Goal: Task Accomplishment & Management: Manage account settings

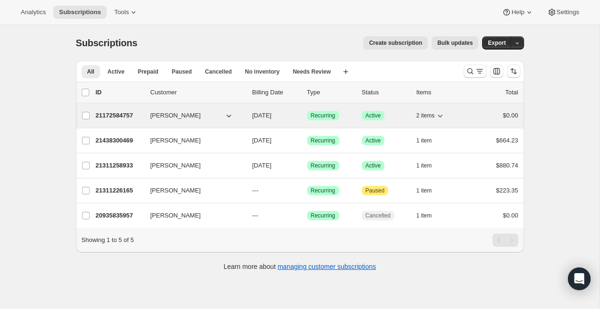
click at [182, 114] on span "[PERSON_NAME]" at bounding box center [176, 115] width 51 height 9
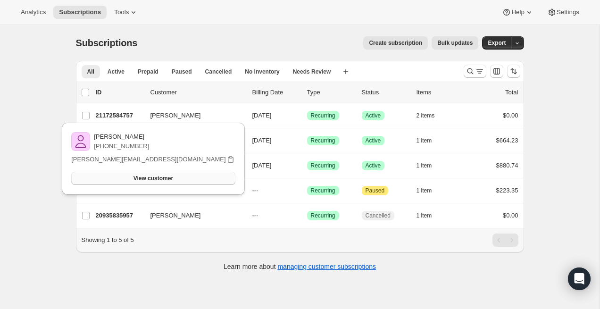
click at [175, 182] on button "View customer" at bounding box center [153, 178] width 164 height 13
click at [171, 273] on div "All Active Prepaid Paused Cancelled No inventory Needs Review More views All Ac…" at bounding box center [300, 171] width 448 height 220
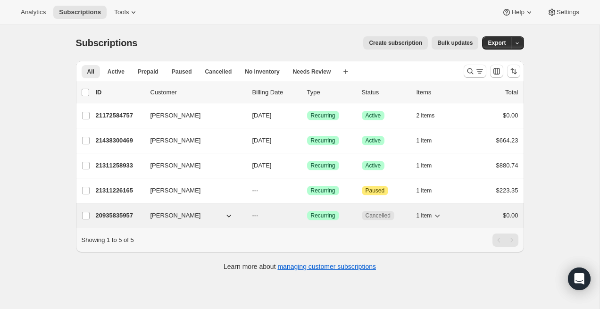
click at [118, 217] on p "20935835957" at bounding box center [119, 215] width 47 height 9
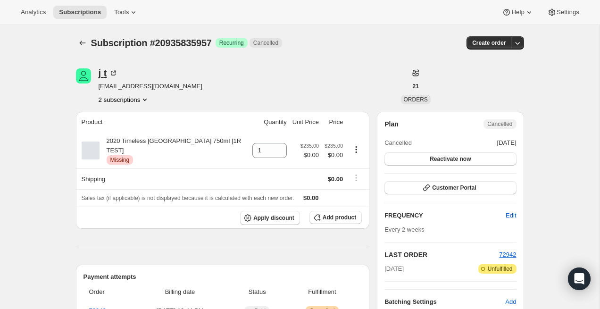
click at [112, 72] on icon at bounding box center [113, 72] width 9 height 9
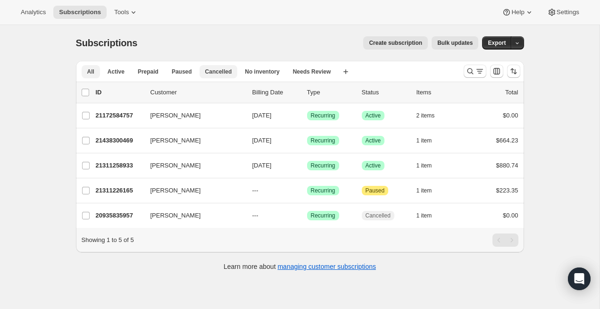
click at [214, 75] on span "Cancelled" at bounding box center [218, 72] width 27 height 8
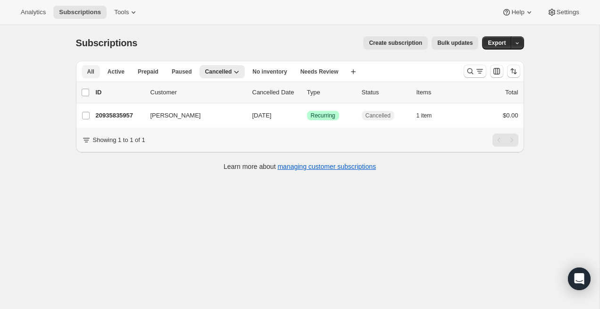
click at [89, 70] on span "All" at bounding box center [90, 72] width 7 height 8
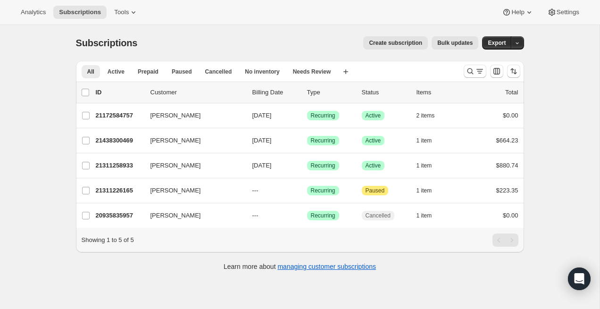
click at [392, 41] on span "Create subscription" at bounding box center [395, 43] width 53 height 8
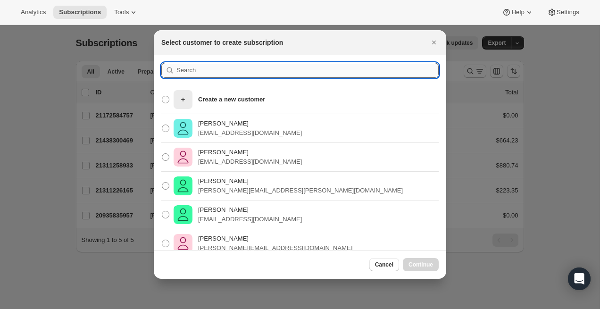
click at [206, 69] on input ":rc:" at bounding box center [308, 70] width 262 height 15
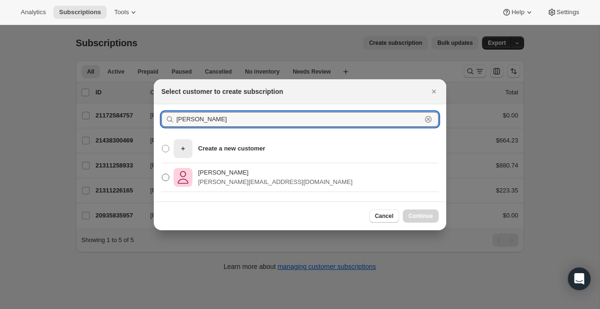
type input "[PERSON_NAME]"
click at [165, 177] on span ":rc:" at bounding box center [166, 178] width 8 height 8
click at [162, 174] on input "[PERSON_NAME] [PERSON_NAME][EMAIL_ADDRESS][DOMAIN_NAME]" at bounding box center [162, 174] width 0 height 0
radio input "true"
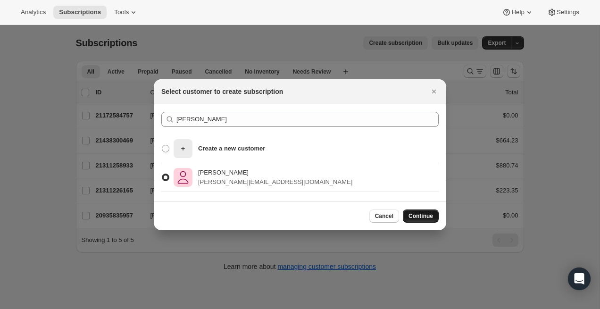
click at [427, 211] on button "Continue" at bounding box center [421, 216] width 36 height 13
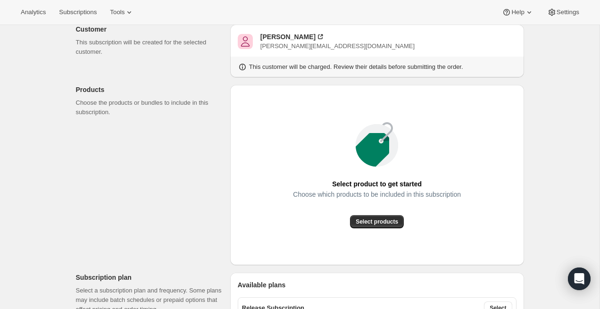
scroll to position [64, 0]
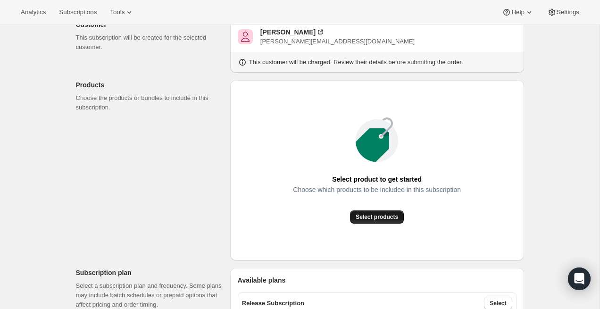
click at [393, 221] on button "Select products" at bounding box center [377, 217] width 54 height 13
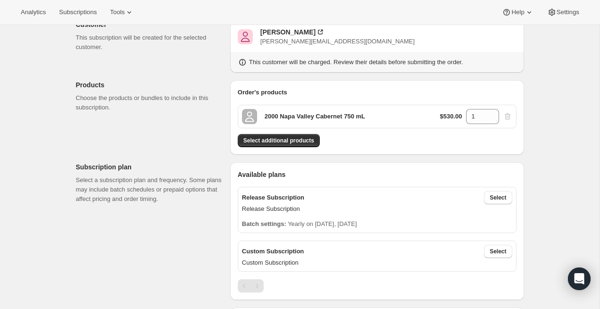
click at [507, 115] on div "$530.00 1" at bounding box center [476, 116] width 72 height 15
click at [491, 118] on icon at bounding box center [492, 119] width 9 height 9
click at [506, 119] on div "$530.00 1" at bounding box center [476, 116] width 72 height 15
click at [435, 143] on div "Select additional products" at bounding box center [377, 140] width 279 height 13
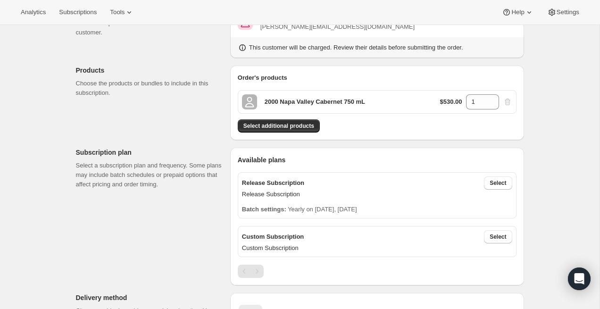
scroll to position [88, 0]
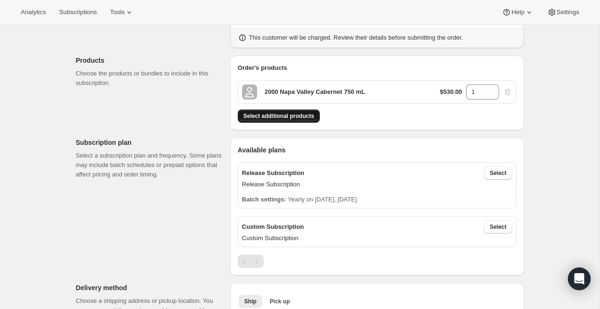
click at [296, 117] on span "Select additional products" at bounding box center [279, 116] width 71 height 8
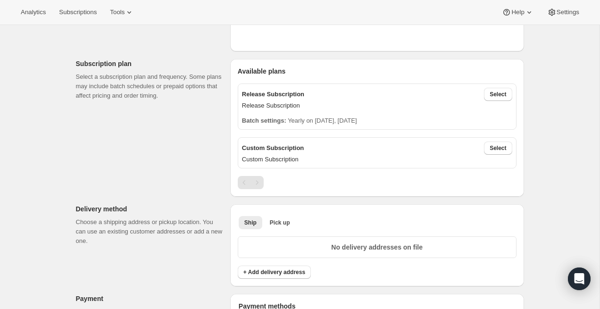
scroll to position [275, 0]
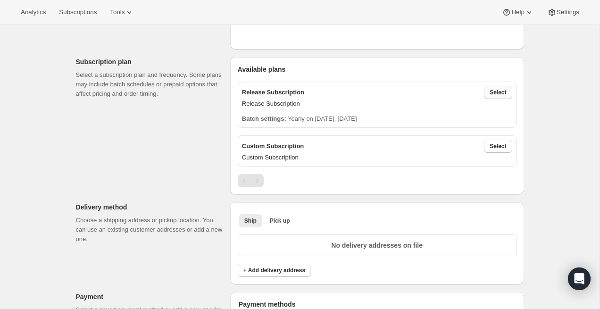
click at [498, 95] on span "Select" at bounding box center [498, 93] width 17 height 8
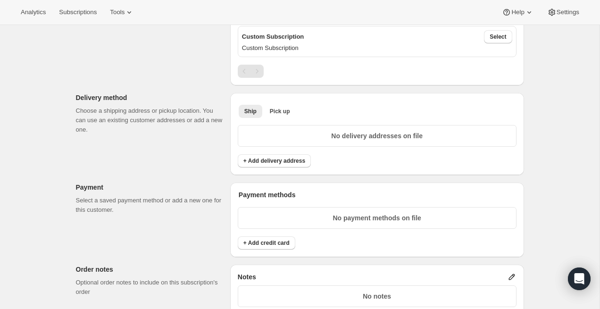
scroll to position [435, 0]
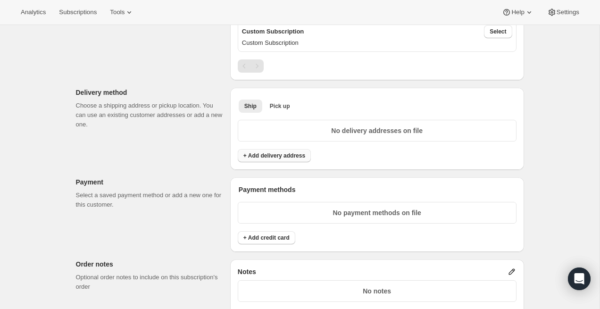
click at [291, 158] on span "+ Add delivery address" at bounding box center [275, 156] width 62 height 8
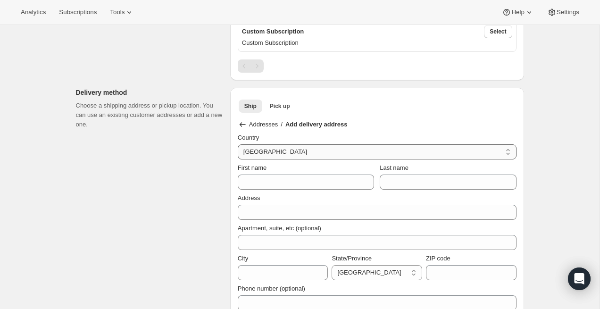
click at [293, 148] on select "[GEOGRAPHIC_DATA] [GEOGRAPHIC_DATA] [GEOGRAPHIC_DATA] [GEOGRAPHIC_DATA] [GEOGRA…" at bounding box center [377, 151] width 279 height 15
select select "US"
click at [238, 144] on select "[GEOGRAPHIC_DATA] [GEOGRAPHIC_DATA] [GEOGRAPHIC_DATA] [GEOGRAPHIC_DATA] [GEOGRA…" at bounding box center [377, 151] width 279 height 15
select select "AL"
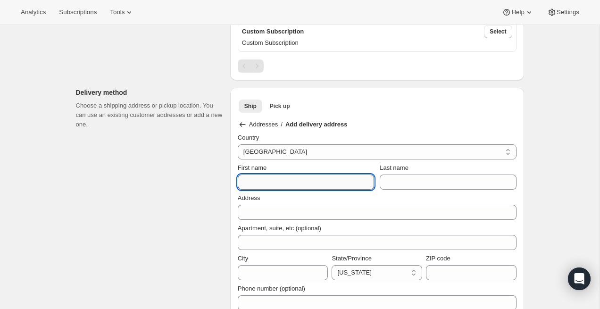
click at [271, 188] on input "First name" at bounding box center [306, 182] width 136 height 15
type input "[PERSON_NAME]"
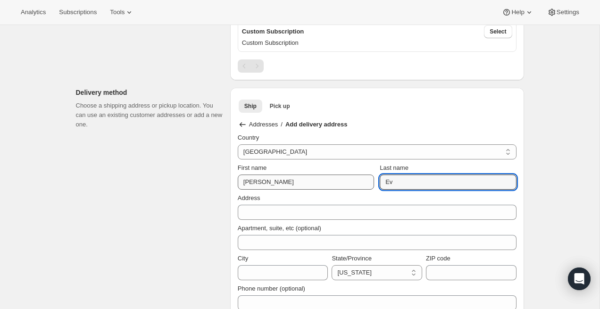
type input "E"
type input "Evons"
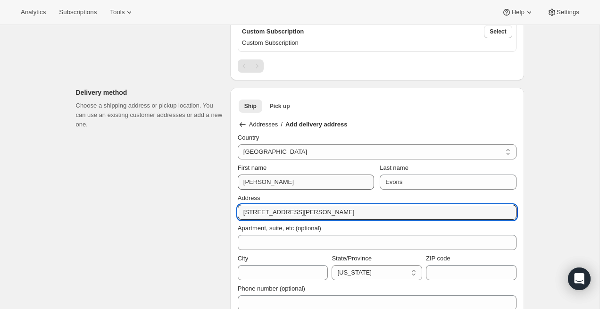
type input "[STREET_ADDRESS][PERSON_NAME]"
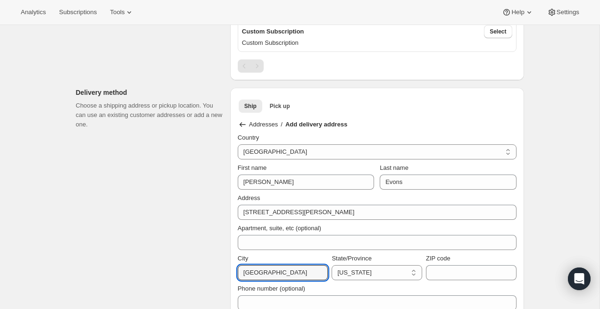
type input "[GEOGRAPHIC_DATA]"
click at [379, 285] on div "Phone number (optional)" at bounding box center [377, 288] width 279 height 9
click at [385, 262] on div "State/Province [US_STATE] [US_STATE] [US_STATE] [US_STATE] [US_STATE] [US_STATE…" at bounding box center [377, 267] width 91 height 26
click at [363, 281] on div "Phone number (optional)" at bounding box center [377, 295] width 279 height 30
click at [374, 269] on select "[US_STATE] [US_STATE] [US_STATE] [US_STATE] [US_STATE] [US_STATE] [US_STATE] [U…" at bounding box center [377, 272] width 91 height 15
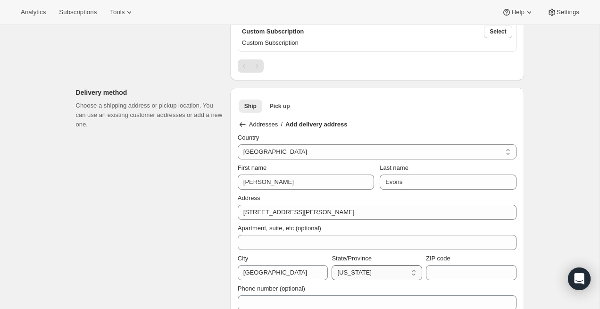
select select "IN"
click at [332, 265] on select "[US_STATE] [US_STATE] [US_STATE] [US_STATE] [US_STATE] [US_STATE] [US_STATE] [U…" at bounding box center [377, 272] width 91 height 15
click at [455, 282] on div "Phone number (optional)" at bounding box center [377, 295] width 279 height 30
click at [459, 275] on input "ZIP code" at bounding box center [471, 272] width 91 height 15
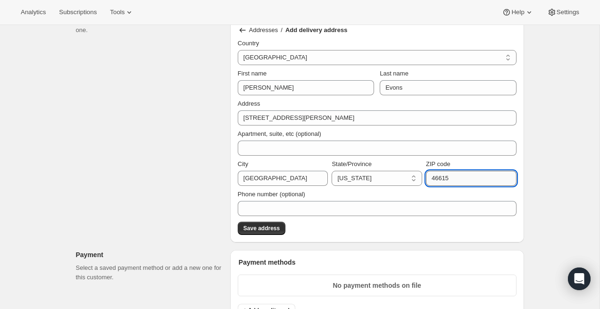
scroll to position [585, 0]
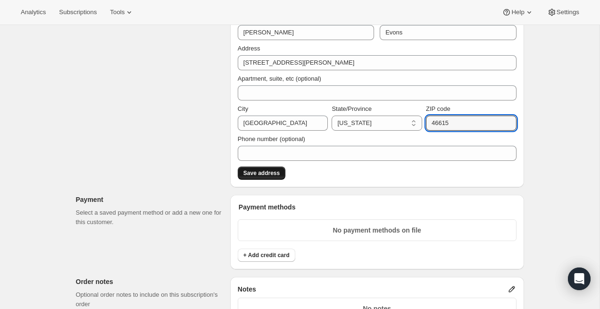
type input "46615"
click at [266, 172] on span "Save address" at bounding box center [262, 173] width 36 height 8
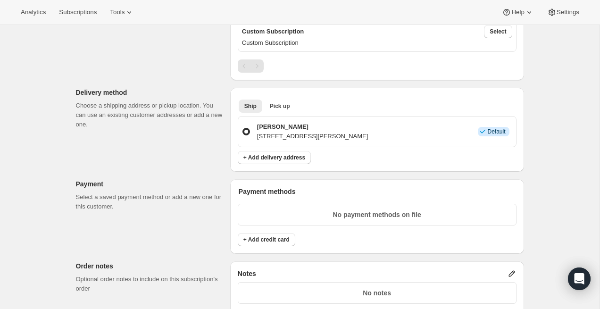
scroll to position [444, 0]
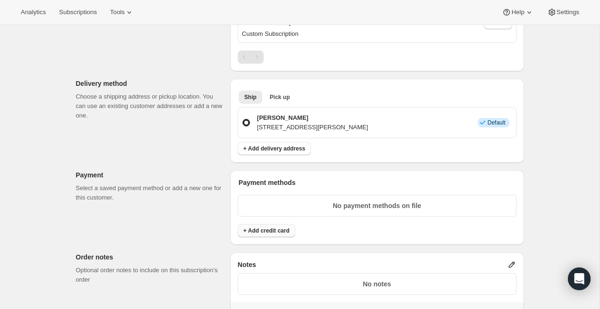
click at [289, 227] on span "+ Add credit card" at bounding box center [267, 231] width 46 height 8
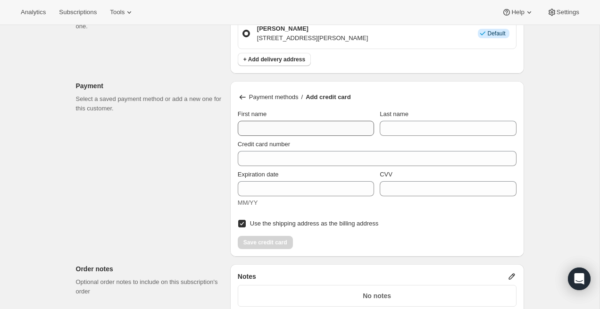
scroll to position [556, 0]
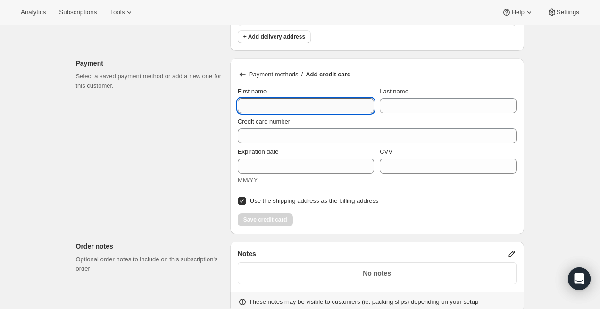
click at [292, 105] on input "First name" at bounding box center [306, 105] width 136 height 15
type input "[PERSON_NAME]"
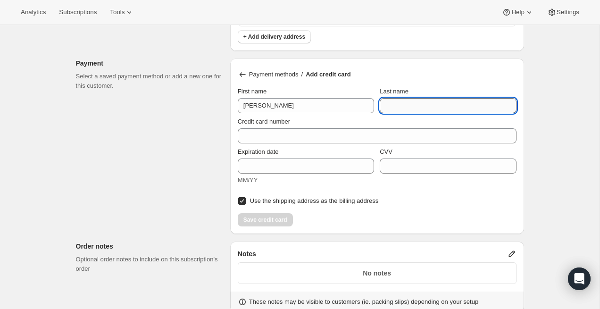
click at [433, 102] on input "Last name" at bounding box center [448, 105] width 136 height 15
type input "Evons"
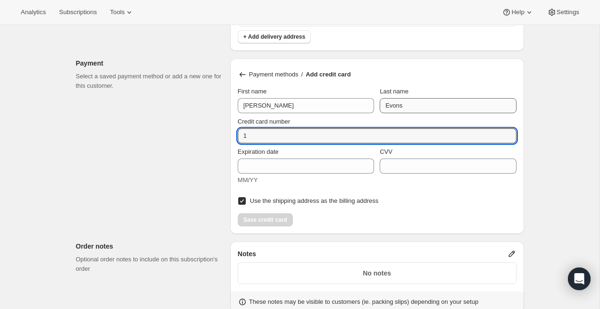
type input "1"
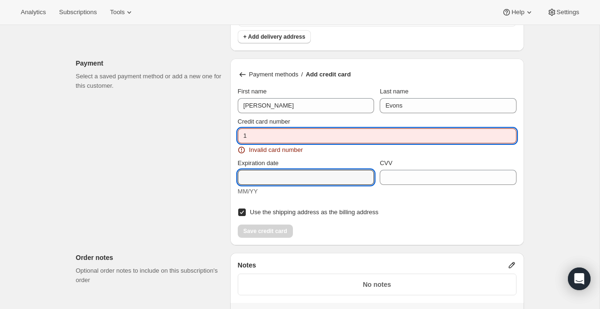
click at [275, 135] on input "1" at bounding box center [373, 135] width 271 height 15
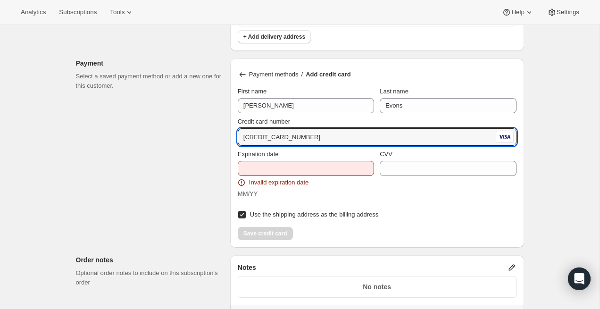
type input "[CREDIT_CARD_NUMBER]"
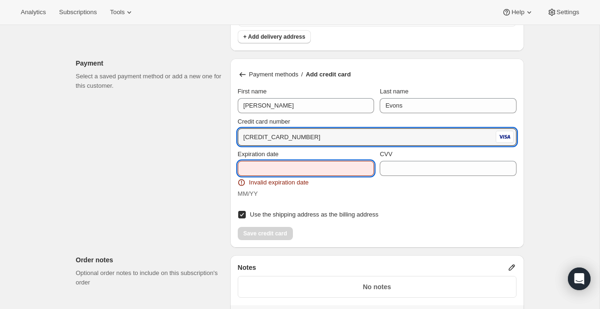
click at [292, 166] on input "Expiration date" at bounding box center [306, 168] width 136 height 15
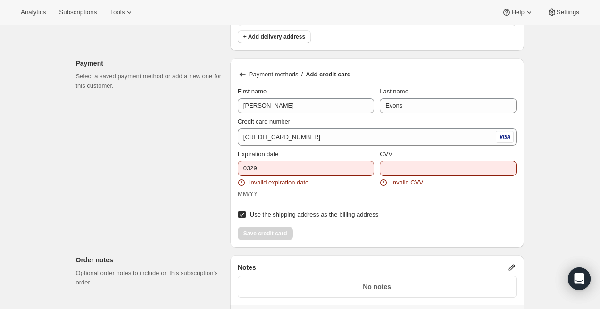
click at [197, 193] on div "Customer This subscription will be created for the selected customer. [PERSON_N…" at bounding box center [296, 109] width 456 height 1209
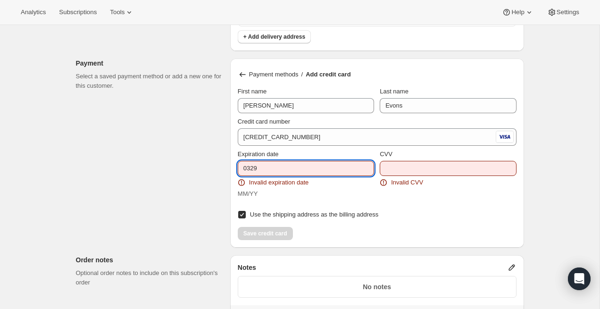
click at [272, 168] on input "0329" at bounding box center [306, 168] width 136 height 15
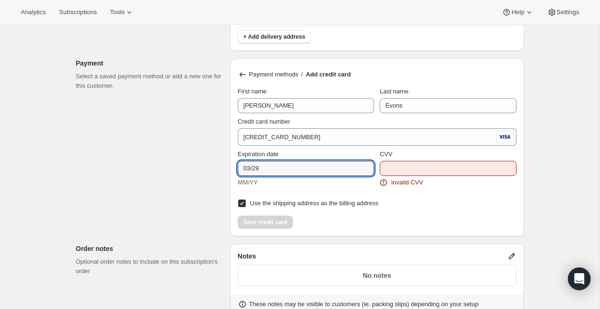
type input "03/29"
click at [417, 161] on input "CVV" at bounding box center [448, 168] width 136 height 15
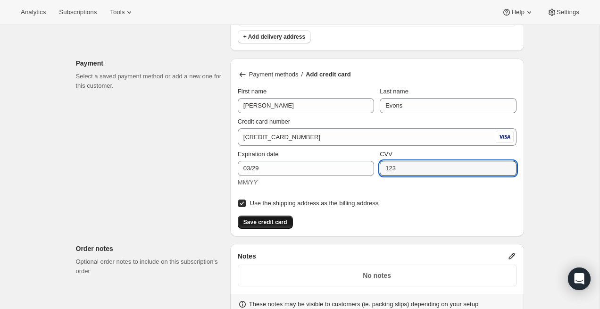
type input "123"
click at [279, 219] on span "Save credit card" at bounding box center [266, 223] width 44 height 8
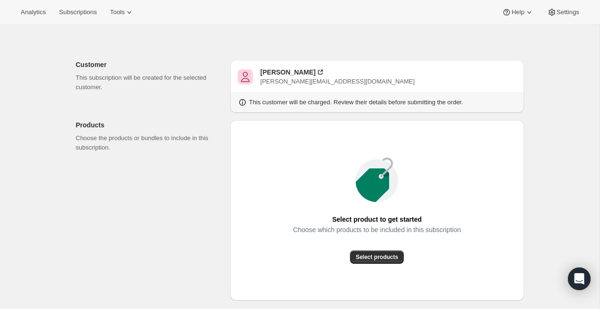
scroll to position [0, 0]
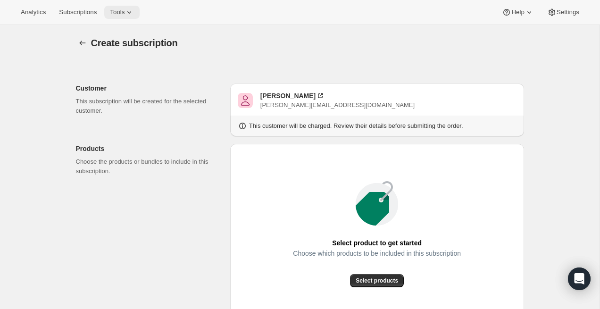
click at [117, 16] on span "Tools" at bounding box center [117, 12] width 15 height 8
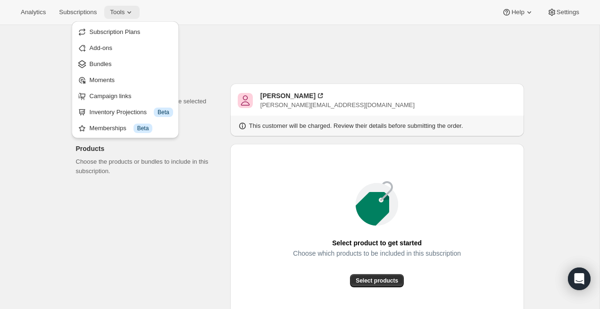
click at [119, 14] on span "Tools" at bounding box center [117, 12] width 15 height 8
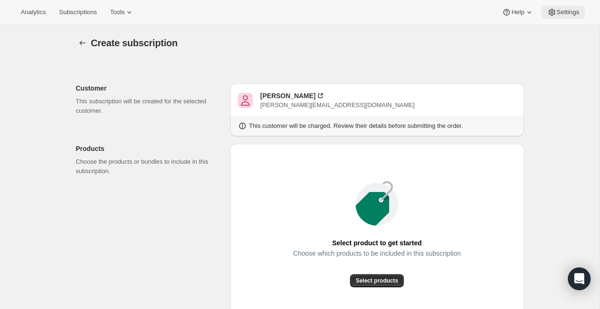
click at [566, 17] on button "Settings" at bounding box center [563, 12] width 43 height 13
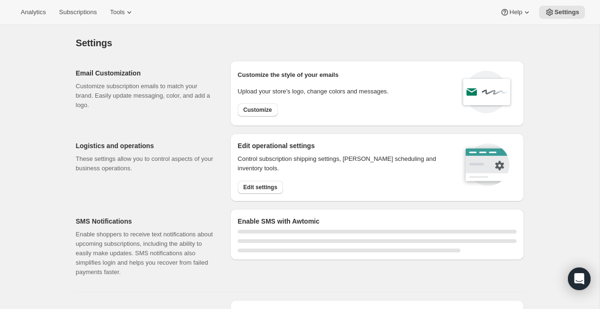
select select "22:00"
select select "09:00"
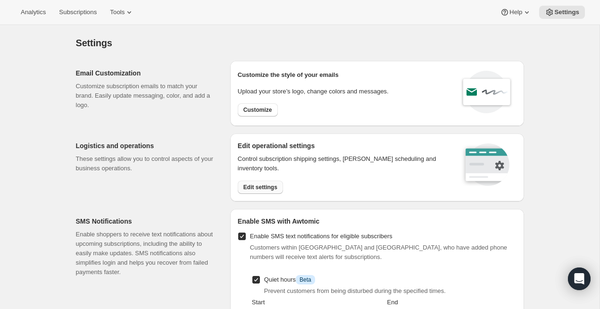
click at [261, 185] on span "Edit settings" at bounding box center [261, 188] width 34 height 8
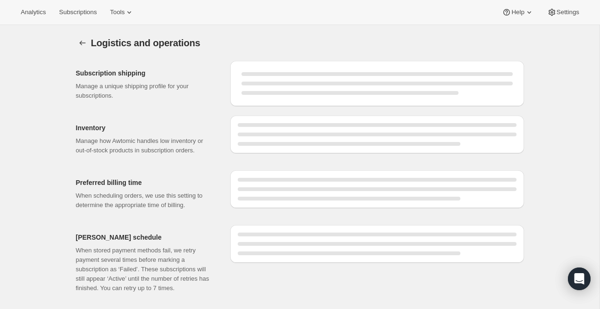
select select "DAY"
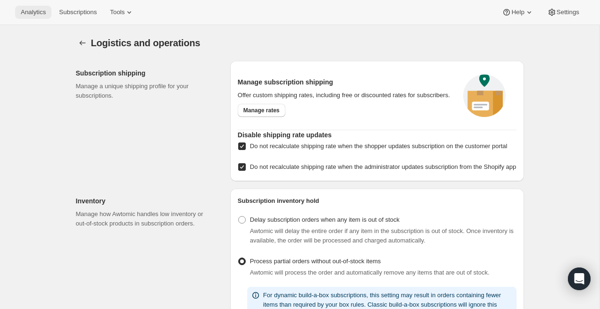
click at [33, 6] on button "Analytics" at bounding box center [33, 12] width 36 height 13
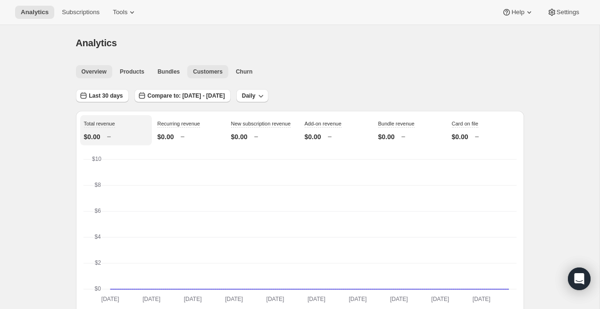
click at [205, 68] on span "Customers" at bounding box center [208, 72] width 30 height 8
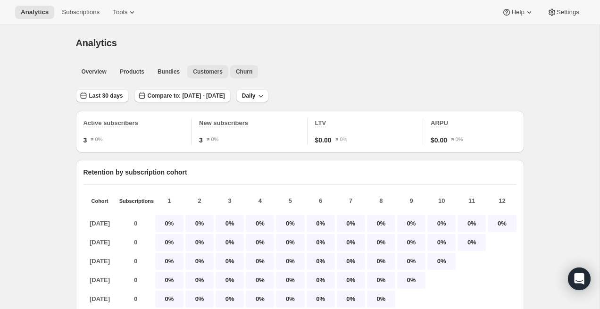
click at [250, 70] on span "Churn" at bounding box center [244, 72] width 17 height 8
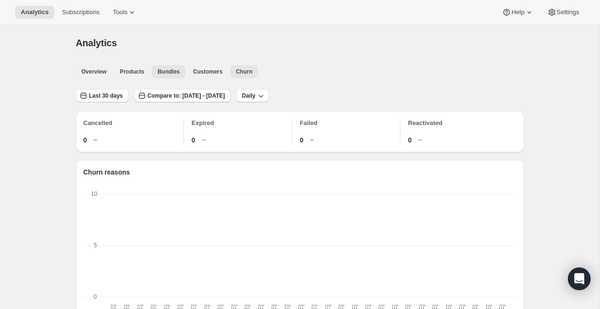
click at [167, 71] on span "Bundles" at bounding box center [169, 72] width 22 height 8
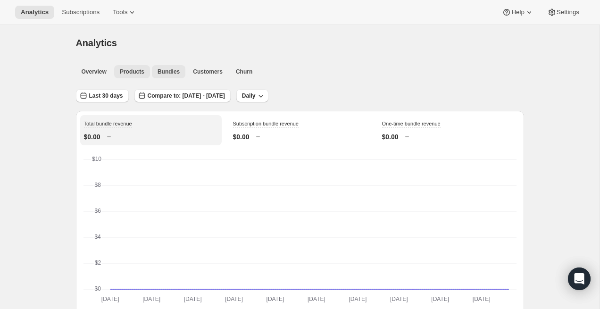
click at [131, 73] on span "Products" at bounding box center [132, 72] width 25 height 8
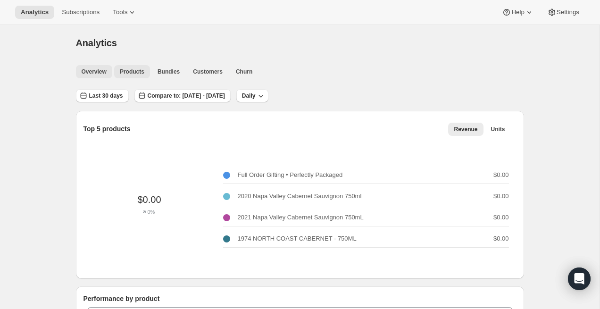
click at [93, 70] on span "Overview" at bounding box center [94, 72] width 25 height 8
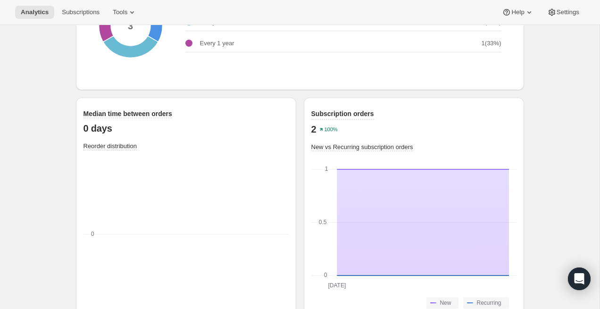
scroll to position [1276, 0]
